Goal: Task Accomplishment & Management: Use online tool/utility

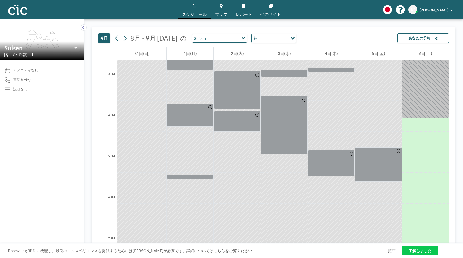
scroll to position [599, 0]
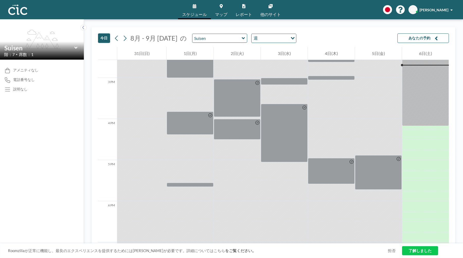
click at [197, 6] on link "スケジュール" at bounding box center [194, 9] width 33 height 19
click at [25, 10] on img at bounding box center [17, 10] width 19 height 10
click at [404, 247] on link "了解しました" at bounding box center [420, 250] width 36 height 9
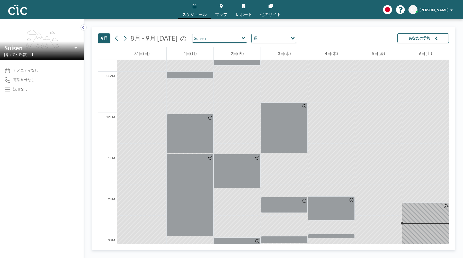
scroll to position [364, 0]
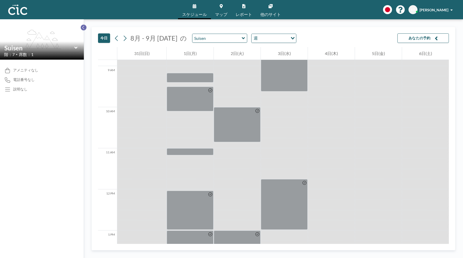
click at [82, 28] on icon at bounding box center [83, 27] width 3 height 5
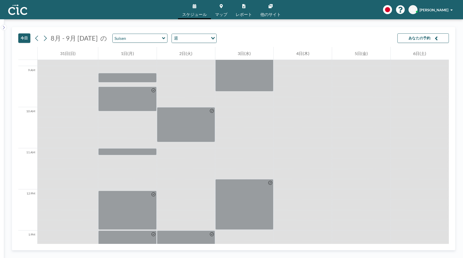
click at [5, 6] on div "スケジュール マップ レポート 他のサイト English Polski 日本語 Española KF [PERSON_NAME] Furuno" at bounding box center [231, 9] width 463 height 19
click at [15, 10] on img at bounding box center [17, 10] width 19 height 10
click at [188, 6] on link "スケジュール" at bounding box center [194, 9] width 33 height 19
click at [441, 12] on span "[PERSON_NAME]" at bounding box center [433, 10] width 29 height 4
click at [100, 42] on span "の" at bounding box center [103, 38] width 7 height 8
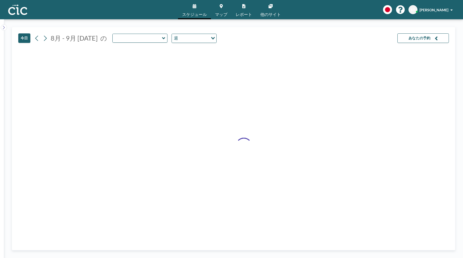
type input "Suisen"
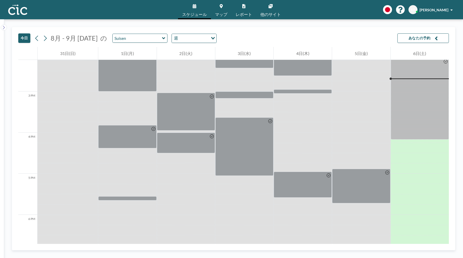
click at [162, 40] on icon at bounding box center [163, 38] width 3 height 5
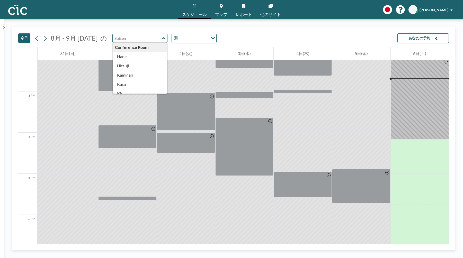
scroll to position [586, 0]
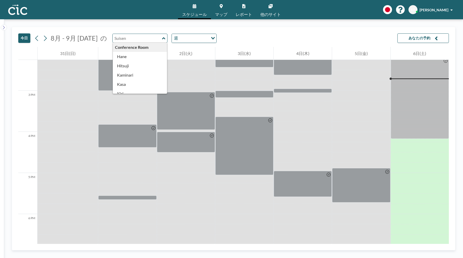
click at [162, 40] on icon at bounding box center [163, 38] width 3 height 5
type input "Suisen"
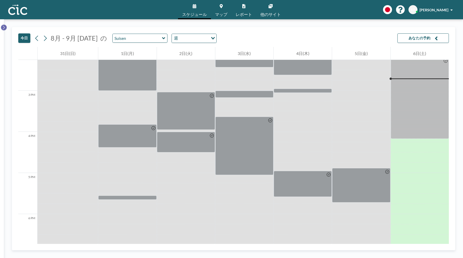
click at [4, 26] on icon at bounding box center [3, 27] width 3 height 5
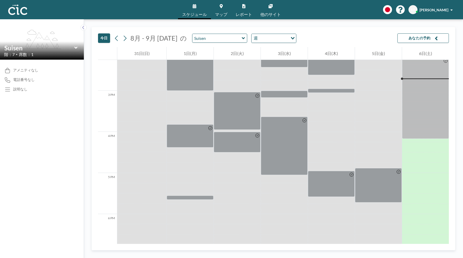
click at [75, 47] on icon at bounding box center [75, 47] width 3 height 5
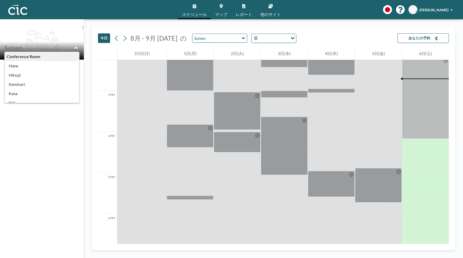
click at [408, 33] on button "あなたの予約" at bounding box center [422, 38] width 51 height 10
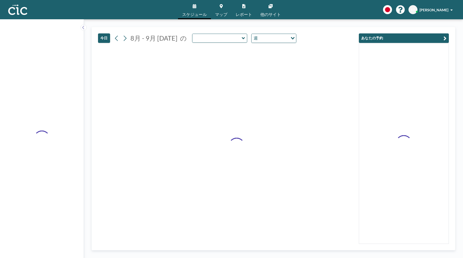
type input "Suisen"
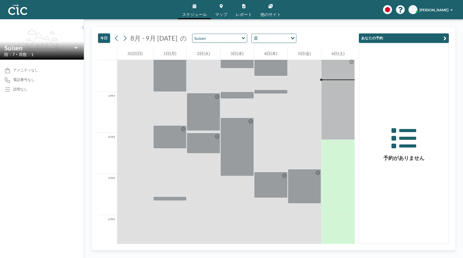
scroll to position [586, 0]
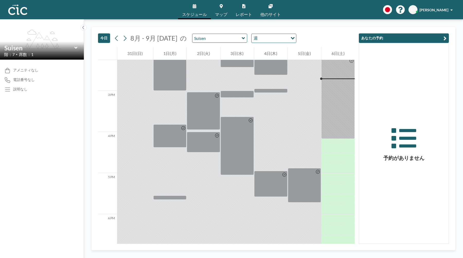
click at [435, 10] on span "[PERSON_NAME]" at bounding box center [433, 10] width 29 height 4
click at [435, 25] on span "プロフィール" at bounding box center [437, 24] width 22 height 5
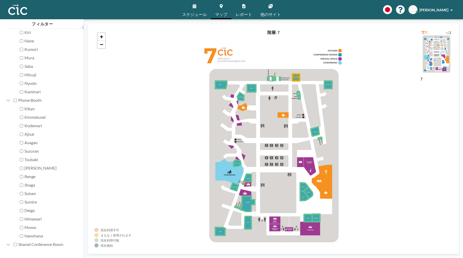
scroll to position [166, 0]
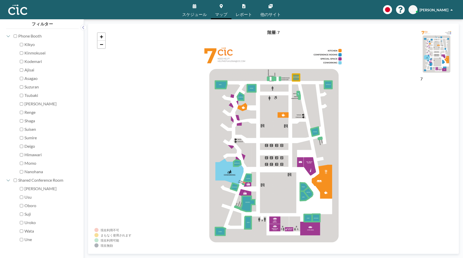
click at [22, 190] on div "Yuki" at bounding box center [47, 189] width 56 height 8
click at [26, 188] on label "Yuki" at bounding box center [49, 188] width 50 height 5
click at [23, 188] on input "Yuki" at bounding box center [21, 188] width 3 height 3
checkbox input "true"
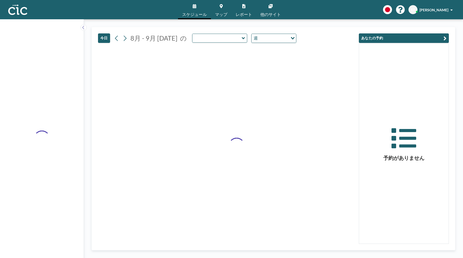
type input "Suisen"
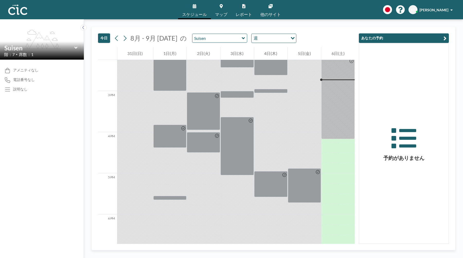
scroll to position [586, 0]
click at [442, 38] on button "あなたの予約" at bounding box center [404, 38] width 90 height 10
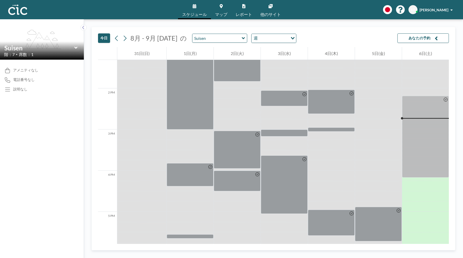
scroll to position [543, 0]
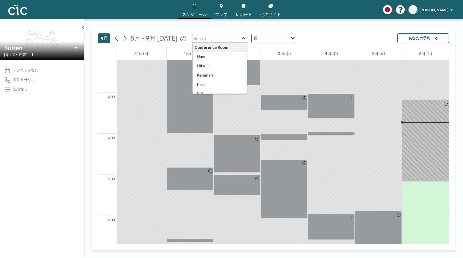
click at [232, 40] on input "text" at bounding box center [216, 38] width 49 height 8
type input "Suisen"
click at [232, 39] on input "text" at bounding box center [216, 38] width 49 height 8
type input "Suji"
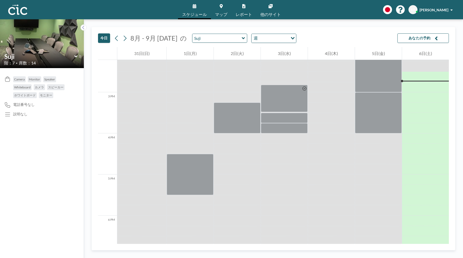
scroll to position [586, 0]
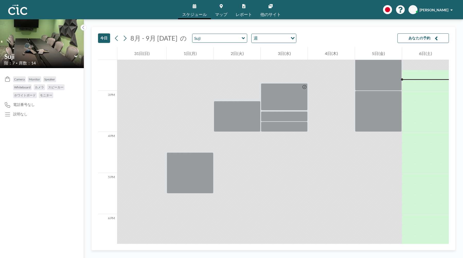
click at [212, 43] on div "今日 8月 - 9月 2025 の Suji 週 Loading..." at bounding box center [197, 38] width 198 height 10
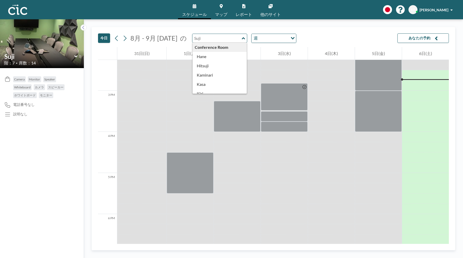
click at [214, 37] on input "text" at bounding box center [216, 38] width 49 height 8
type input "Wata"
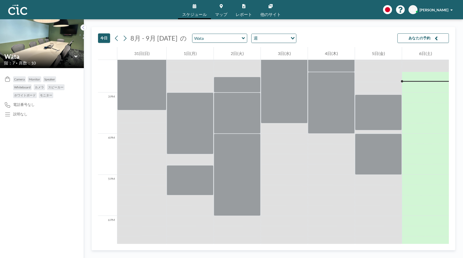
scroll to position [586, 0]
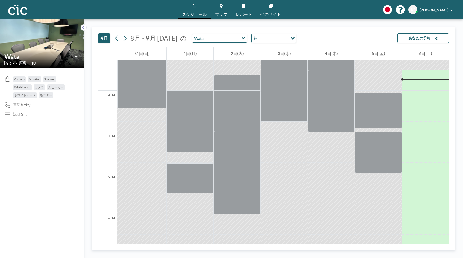
click at [76, 57] on icon at bounding box center [75, 56] width 3 height 2
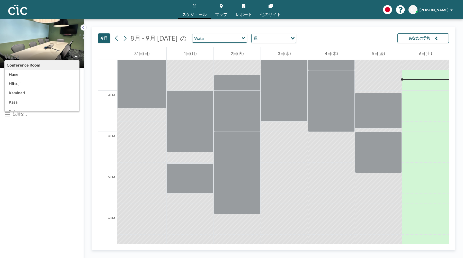
click at [61, 37] on img at bounding box center [42, 44] width 84 height 112
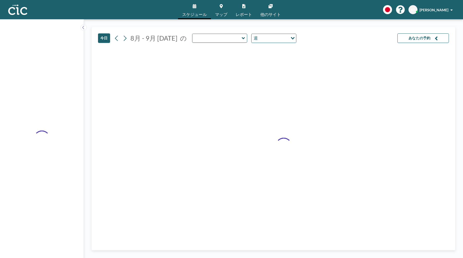
type input "Wata"
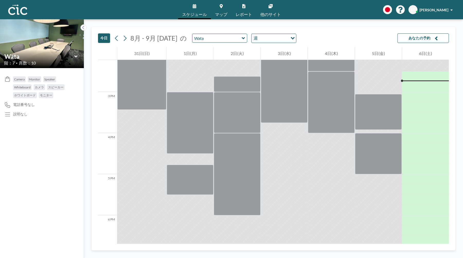
scroll to position [586, 0]
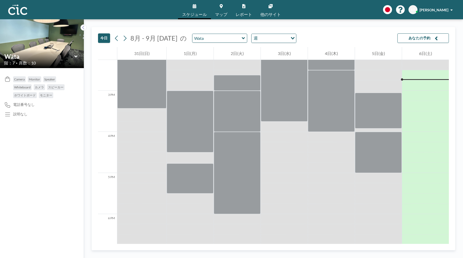
click at [312, 2] on div "スケジュール マップ レポート 他のサイト English Polski 日本語 Española KF [PERSON_NAME] Furuno" at bounding box center [231, 9] width 463 height 19
click at [305, 16] on div "スケジュール マップ レポート 他のサイト English Polski 日本語 Española KF [PERSON_NAME] Furuno" at bounding box center [231, 9] width 463 height 19
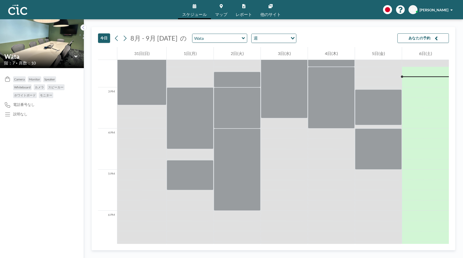
scroll to position [602, 0]
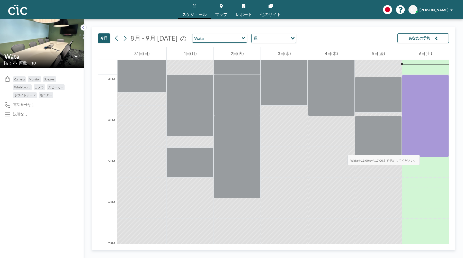
drag, startPoint x: 425, startPoint y: 83, endPoint x: 422, endPoint y: 150, distance: 67.2
click at [422, 150] on div at bounding box center [425, 116] width 47 height 82
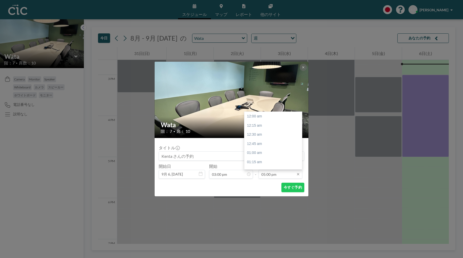
scroll to position [622, 0]
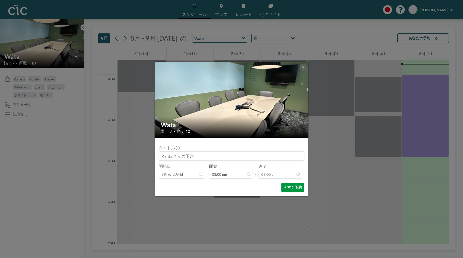
click at [297, 184] on button "今すぐ予約" at bounding box center [292, 188] width 23 height 10
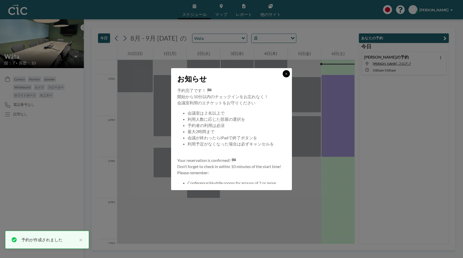
click at [287, 73] on icon at bounding box center [286, 73] width 3 height 3
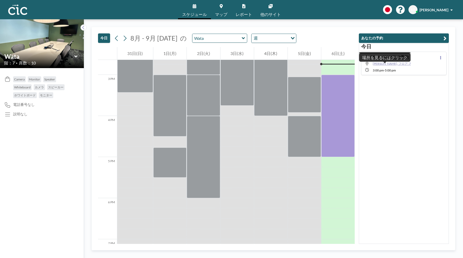
click at [380, 66] on span "[PERSON_NAME], フロア: 7" at bounding box center [392, 64] width 38 height 4
